Goal: Communication & Community: Ask a question

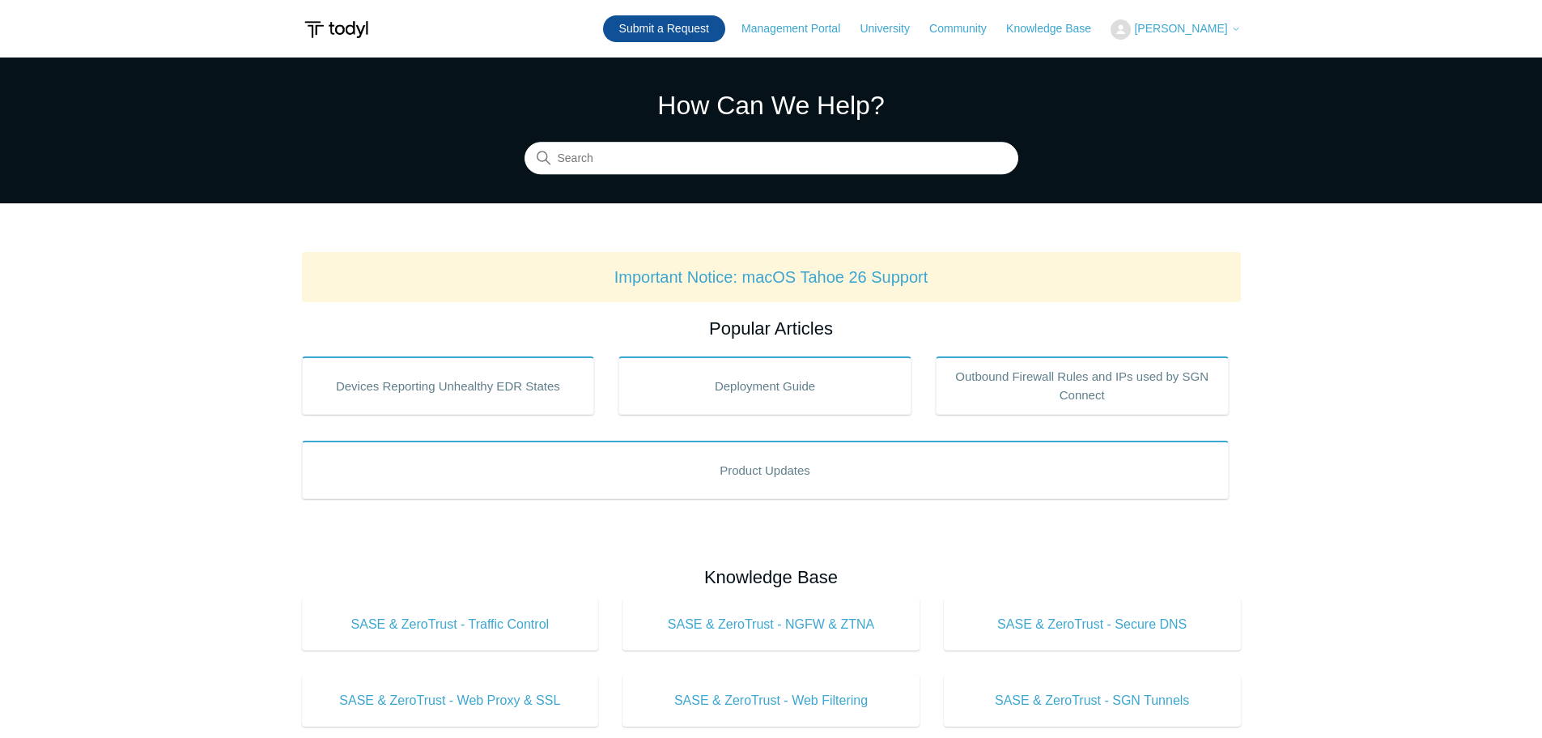
click at [710, 20] on link "Submit a Request" at bounding box center [664, 28] width 122 height 27
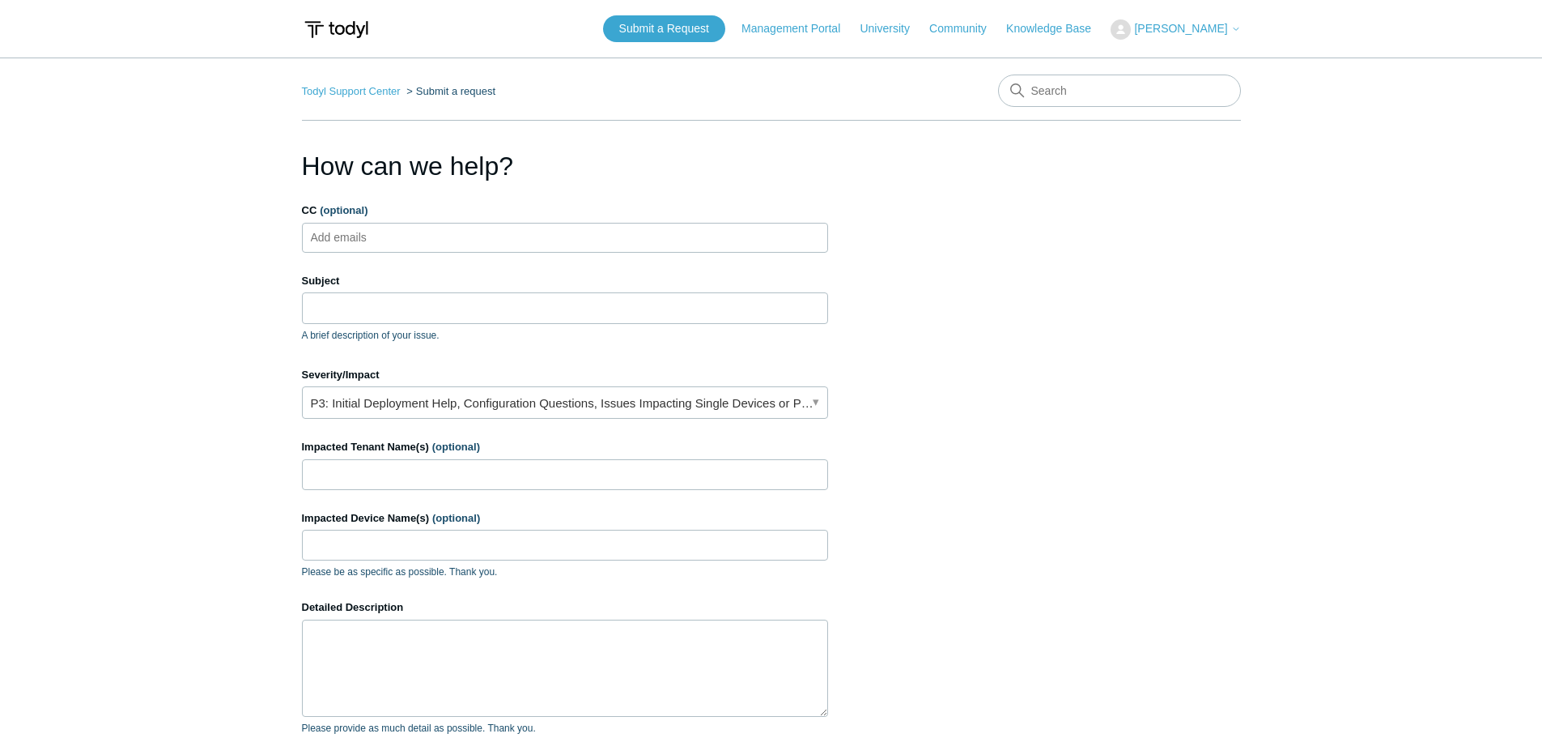
click at [409, 228] on ul "Add emails" at bounding box center [565, 238] width 526 height 30
click at [398, 226] on input "CC (optional)" at bounding box center [352, 237] width 96 height 24
type input "ve-security@pax8.com"
click at [585, 287] on label "Subject" at bounding box center [565, 281] width 526 height 16
click at [585, 292] on input "Subject" at bounding box center [565, 307] width 526 height 31
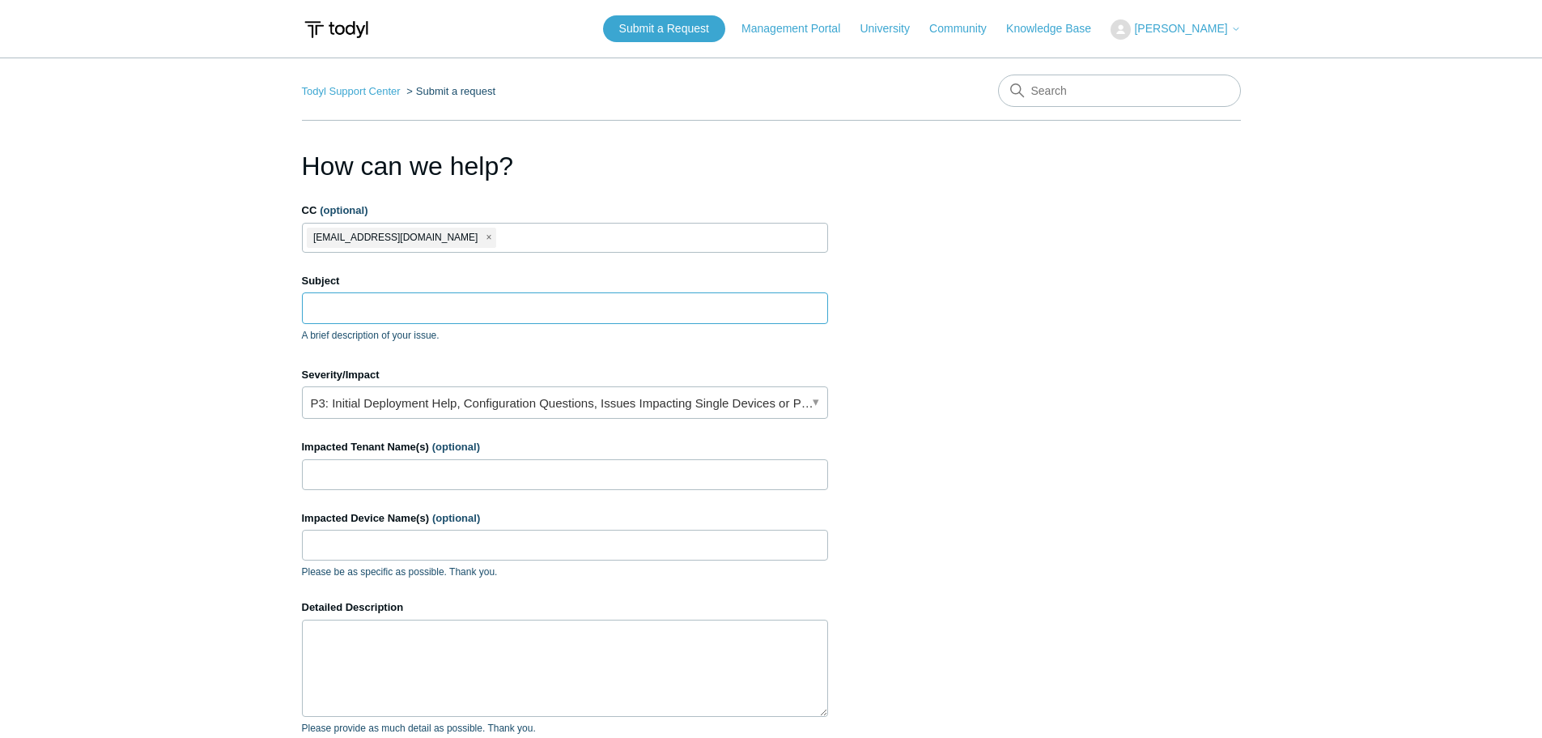
click at [579, 310] on input "Subject" at bounding box center [565, 307] width 526 height 31
paste input "SGN Connect | SMB connection speed on Mac Devices"
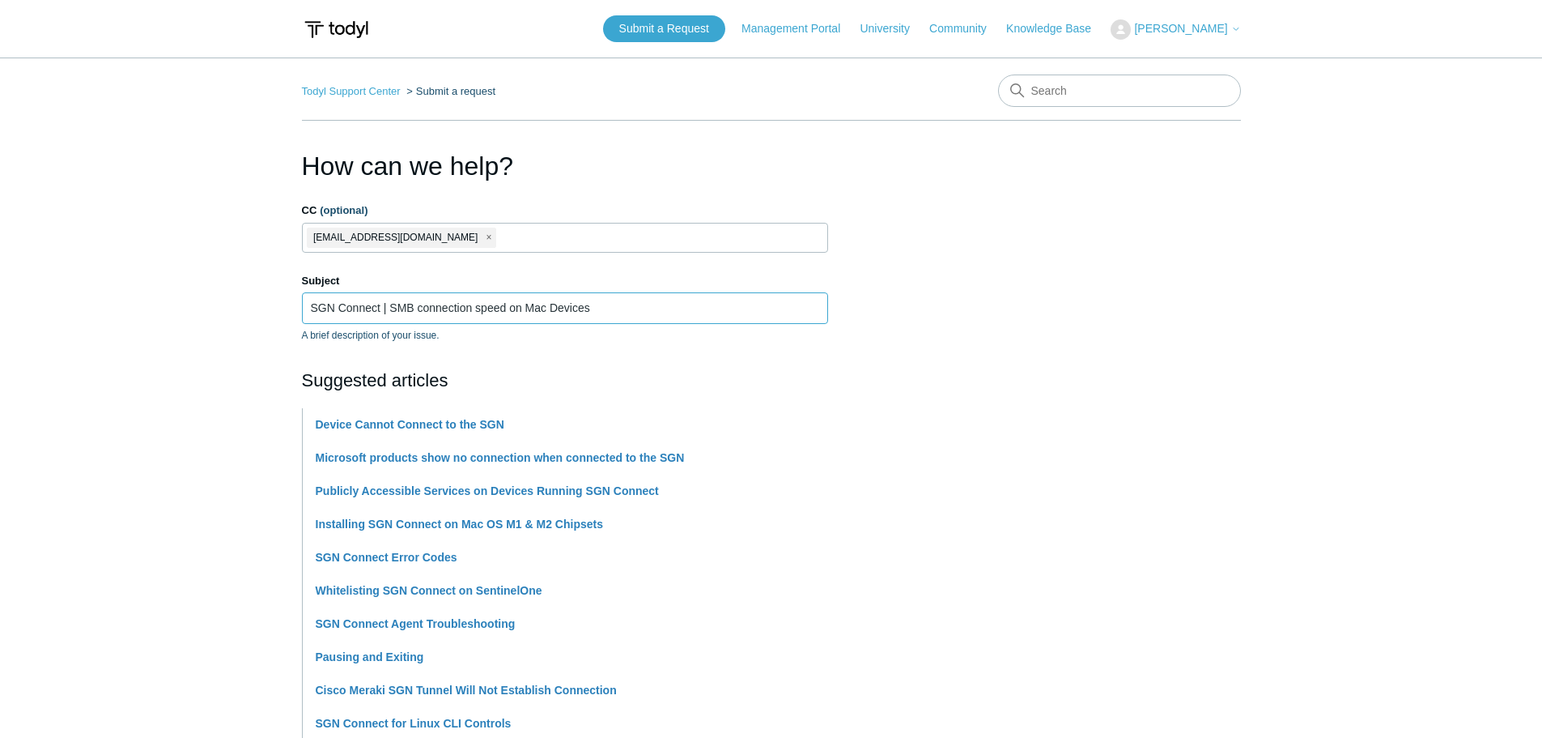
click at [309, 313] on input "SGN Connect | SMB connection speed on Mac Devices" at bounding box center [565, 307] width 526 height 31
paste input "PAX19238982"
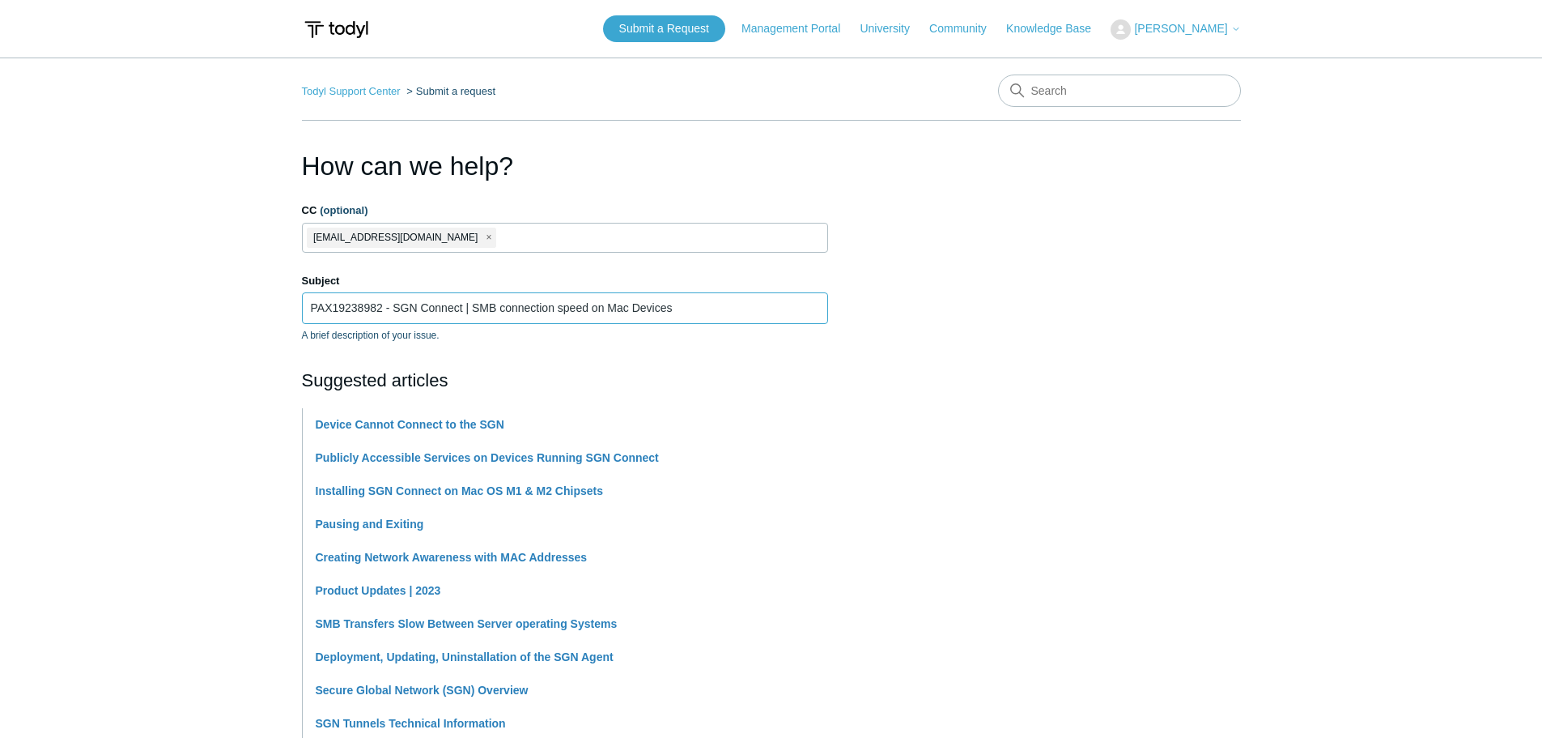
type input "PAX19238982 - SGN Connect | SMB connection speed on Mac Devices"
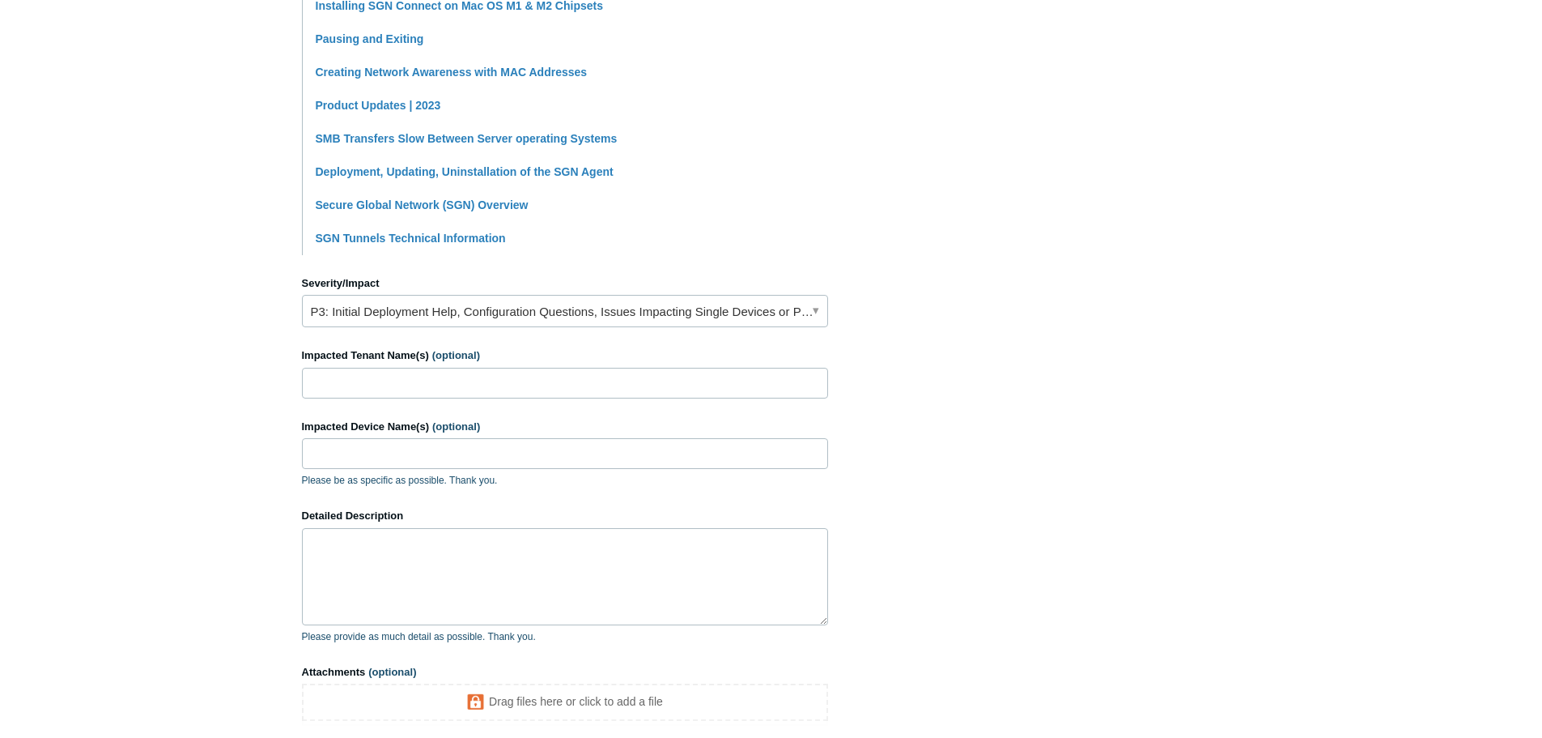
scroll to position [486, 0]
click at [460, 386] on input "Impacted Tenant Name(s) (optional)" at bounding box center [565, 382] width 526 height 31
type input "[PERSON_NAME] IT"
click at [448, 573] on textarea "Detailed Description" at bounding box center [565, 575] width 526 height 97
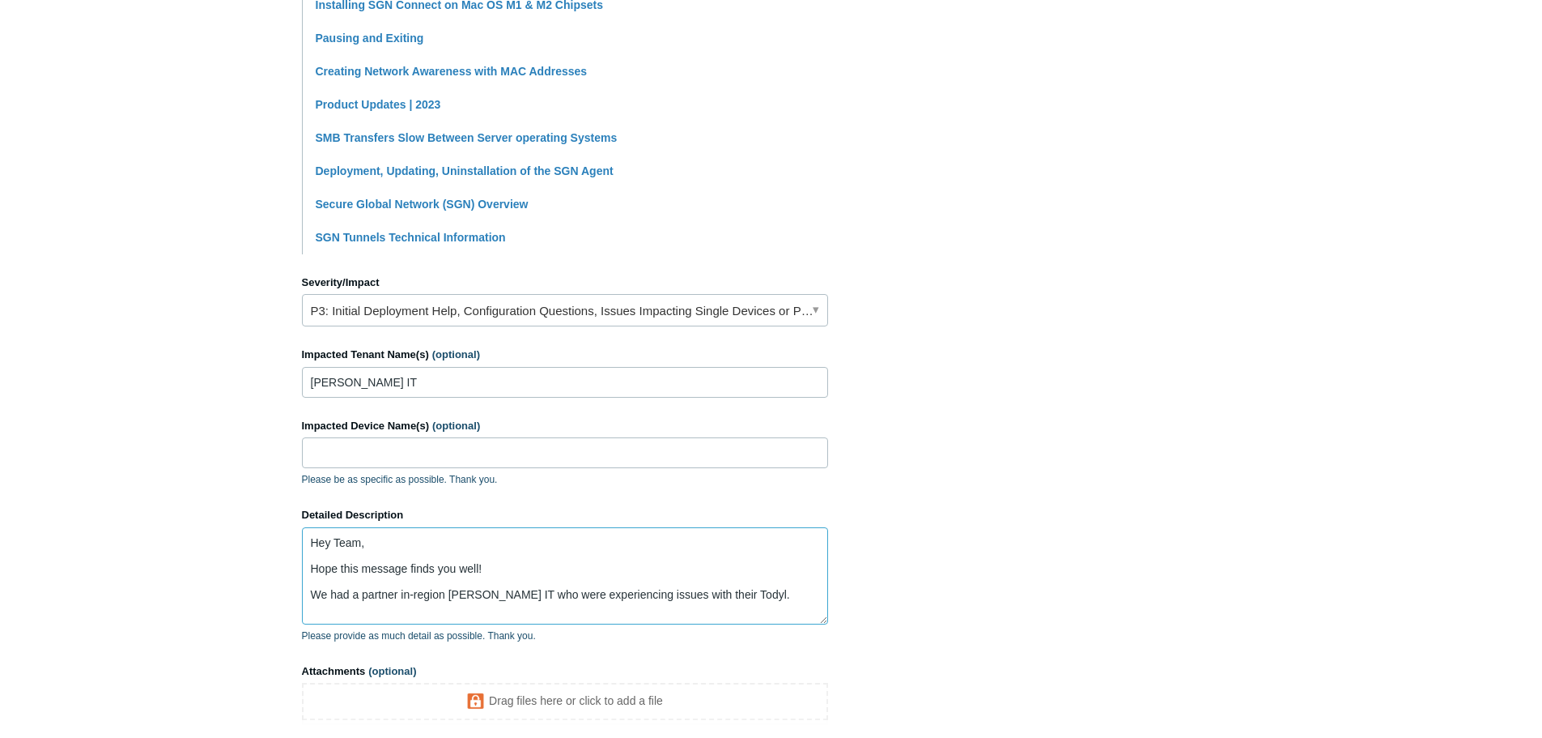
scroll to position [4, 0]
click at [726, 613] on textarea "Hey Team, Hope this message finds you well! We had a partner in-region Otto IT …" at bounding box center [565, 575] width 526 height 97
paste textarea "Users on Mac are reporting performance issues with SMB share access when workin…"
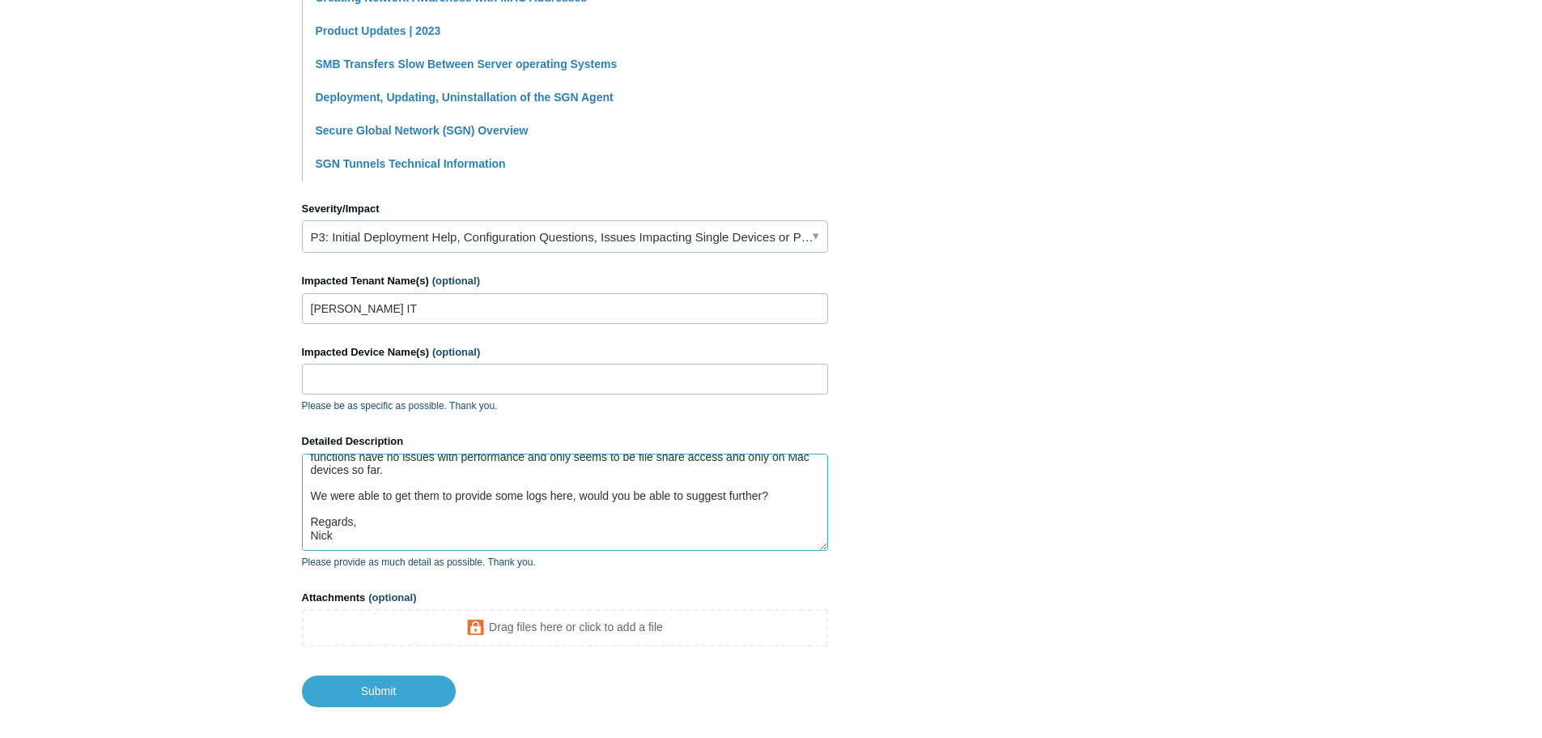
scroll to position [641, 0]
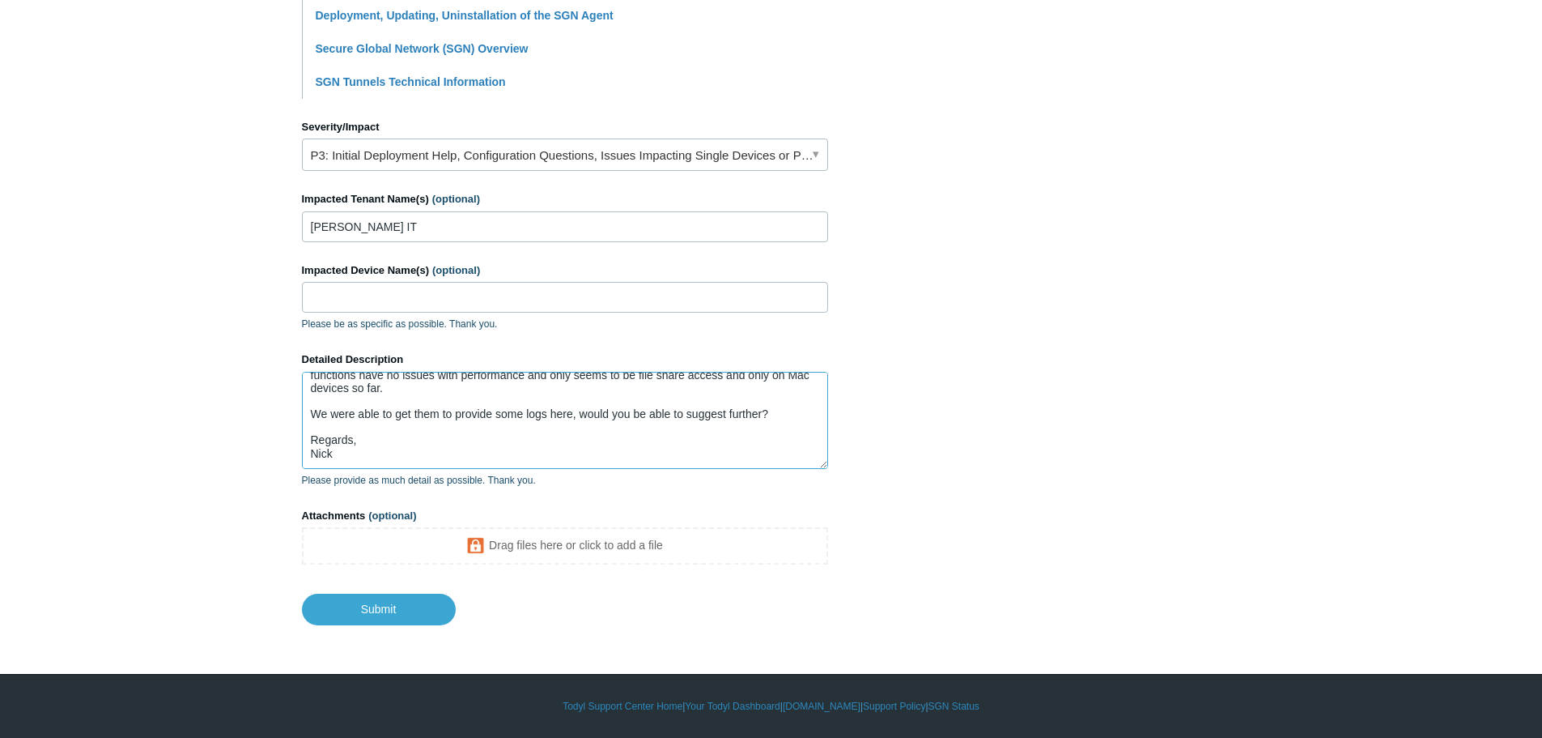
click at [785, 416] on textarea "Hey Team, Hope this message finds you well! We had a partner in-region Otto IT …" at bounding box center [565, 420] width 526 height 97
drag, startPoint x: 449, startPoint y: 429, endPoint x: 436, endPoint y: 438, distance: 15.7
click at [438, 437] on textarea "Hey Team, Hope this message finds you well! We had a partner in-region Otto IT …" at bounding box center [565, 420] width 526 height 97
click at [433, 440] on textarea "Hey Team, Hope this message finds you well! We had a partner in-region Otto IT …" at bounding box center [565, 420] width 526 height 97
paste textarea "[URL][DOMAIN_NAME]"
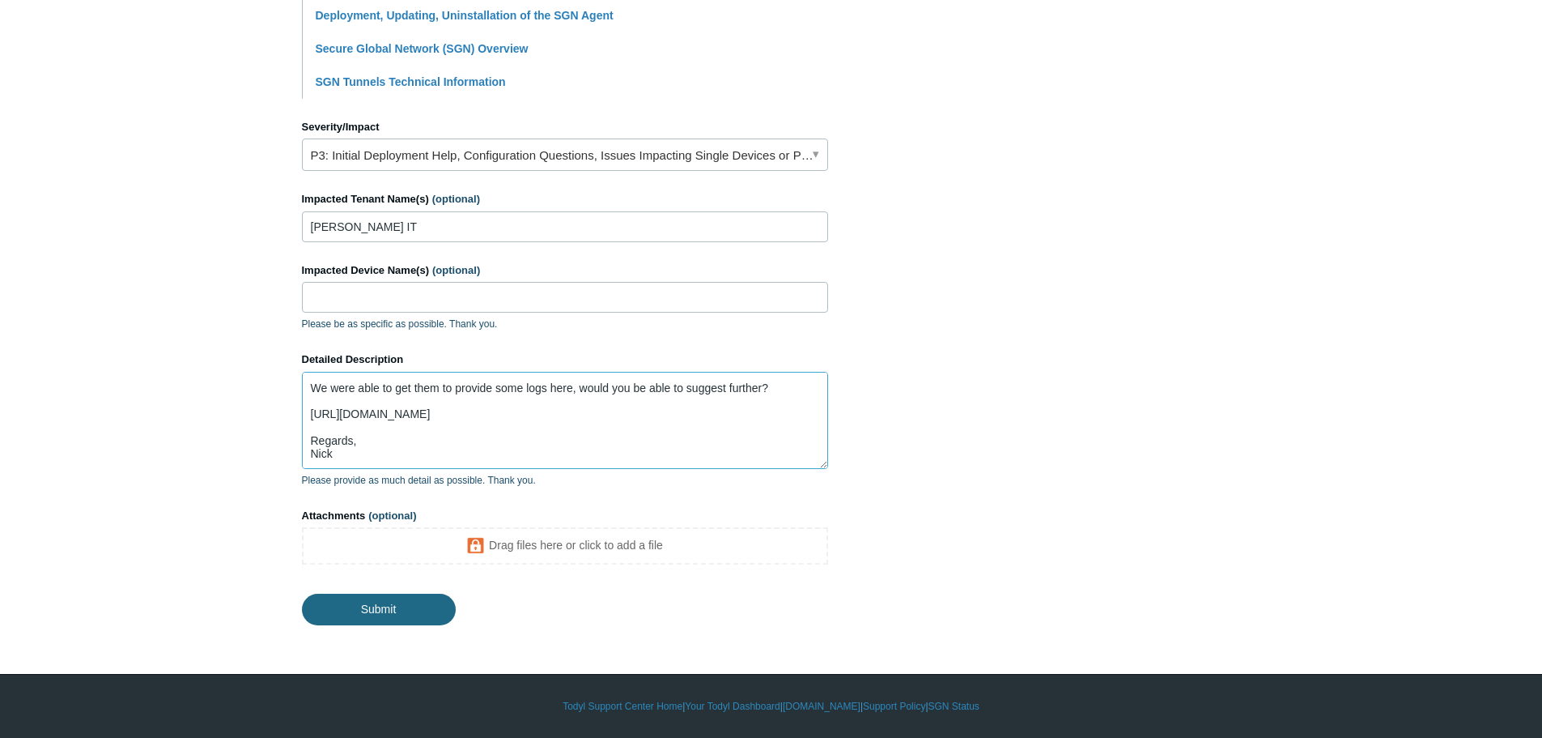
type textarea "Hey Team, Hope this message finds you well! We had a partner in-region Otto IT …"
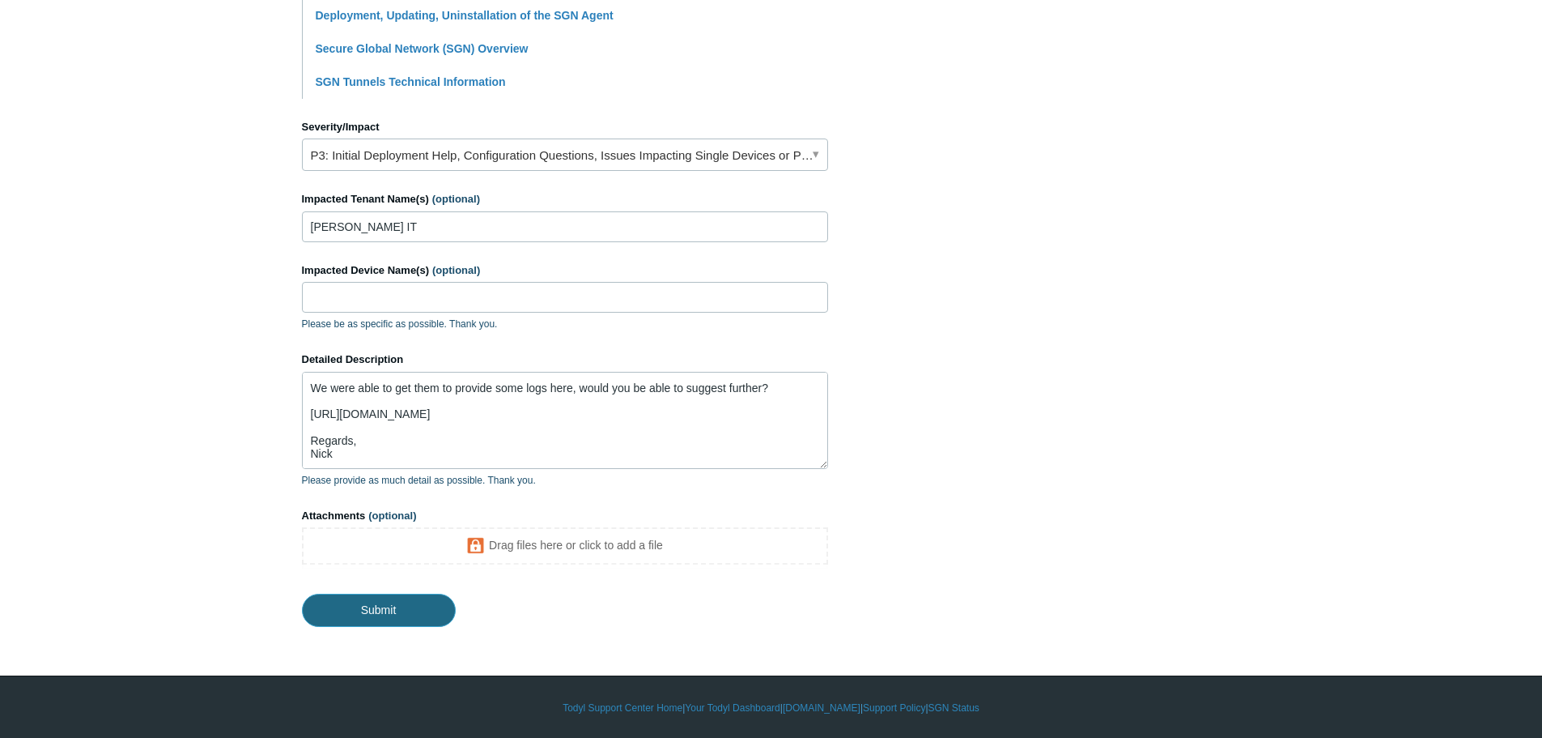
click at [420, 611] on input "Submit" at bounding box center [379, 610] width 154 height 32
